Goal: Check status: Check status

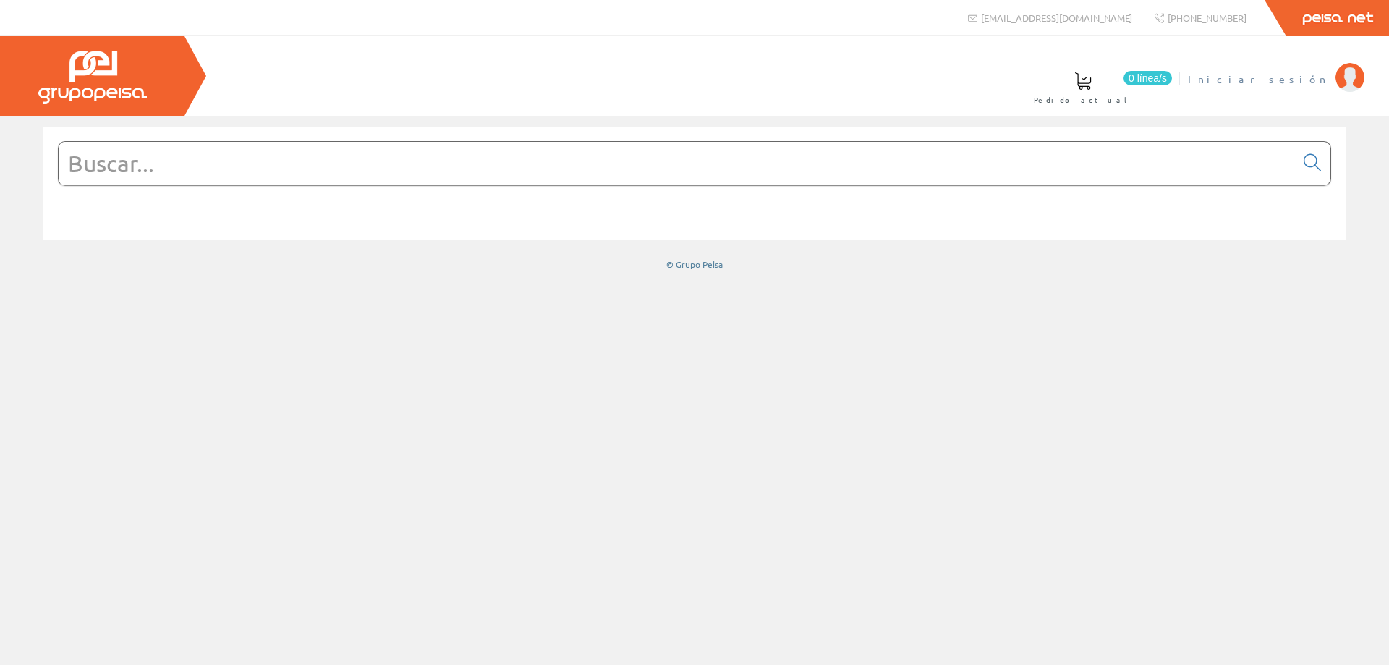
click at [1292, 80] on span "Iniciar sesión" at bounding box center [1258, 79] width 140 height 14
click at [1276, 82] on span "INSTALAC.ELECTRICAS BADENES SL" at bounding box center [1182, 79] width 291 height 14
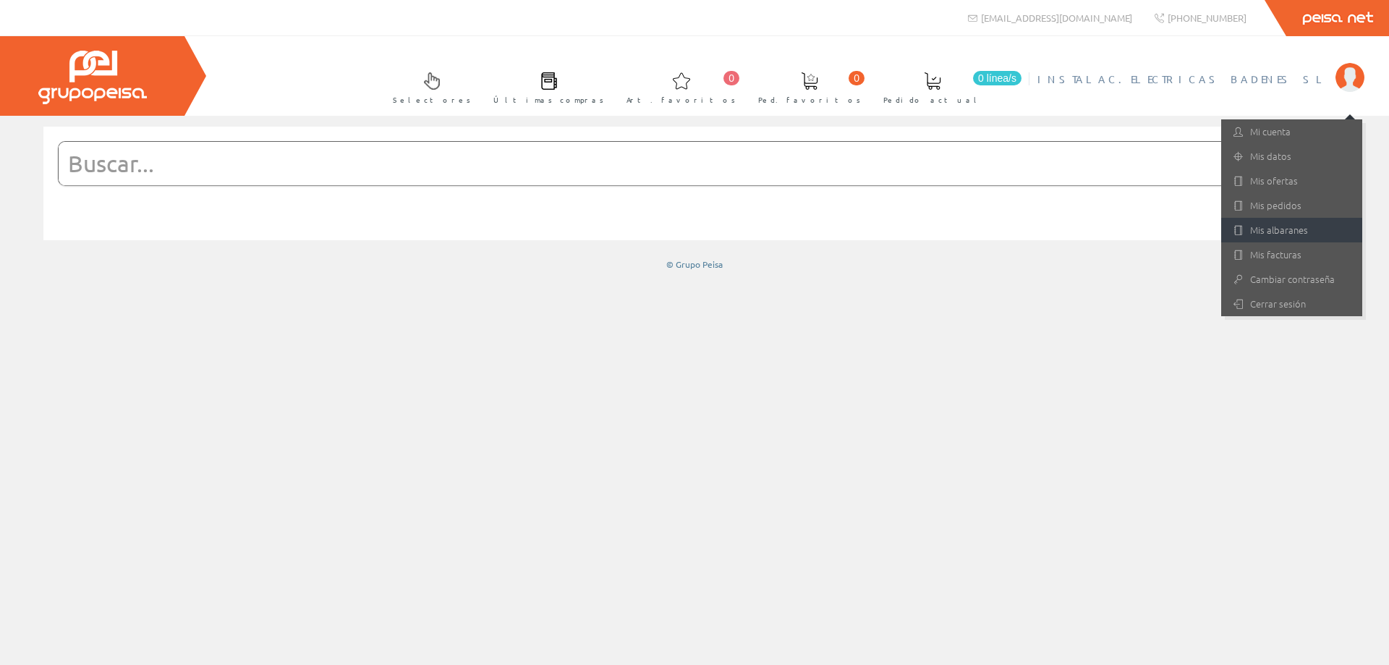
click at [1265, 224] on link "Mis albaranes" at bounding box center [1291, 230] width 141 height 25
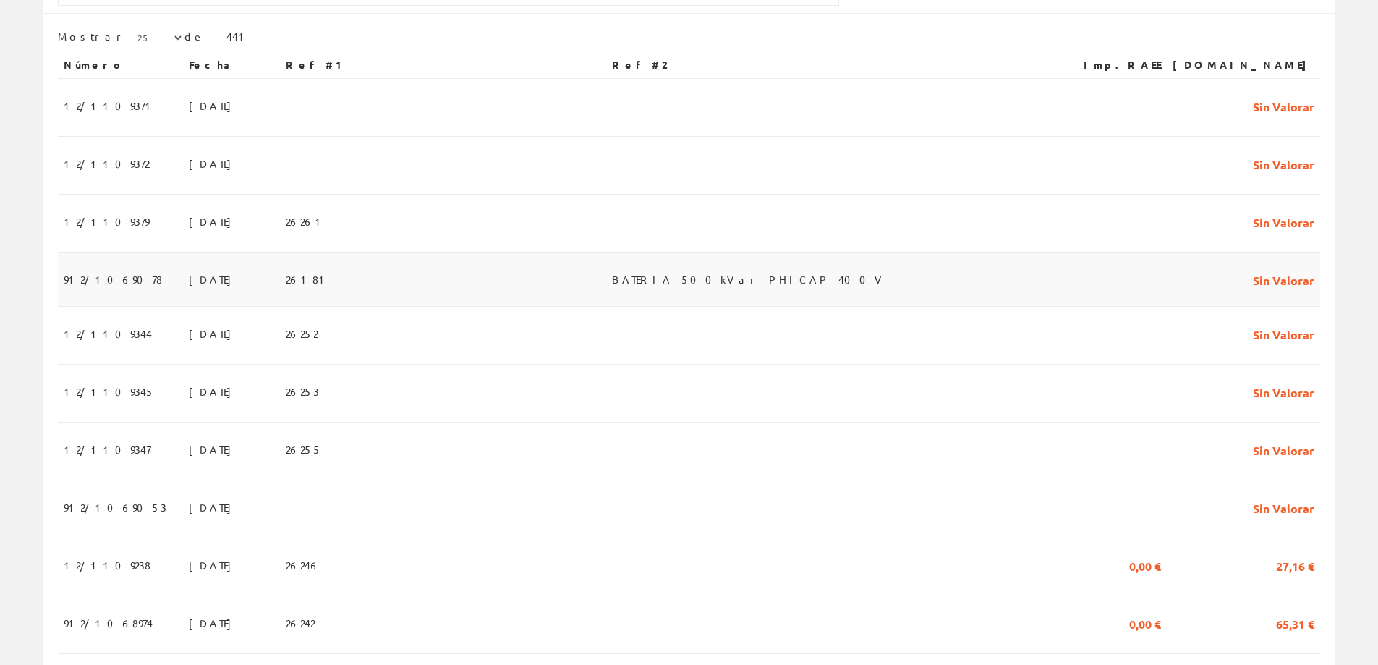
scroll to position [362, 0]
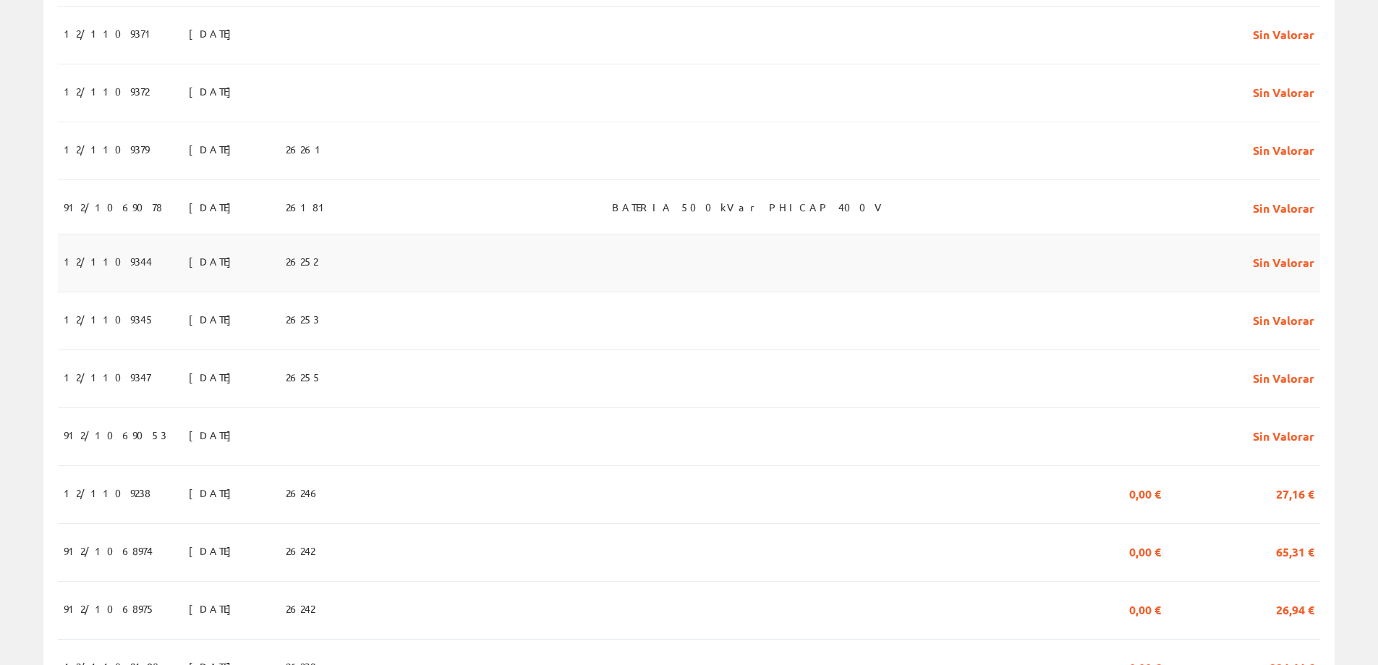
click at [103, 260] on span "12/1109344" at bounding box center [108, 261] width 88 height 25
